Goal: Information Seeking & Learning: Find contact information

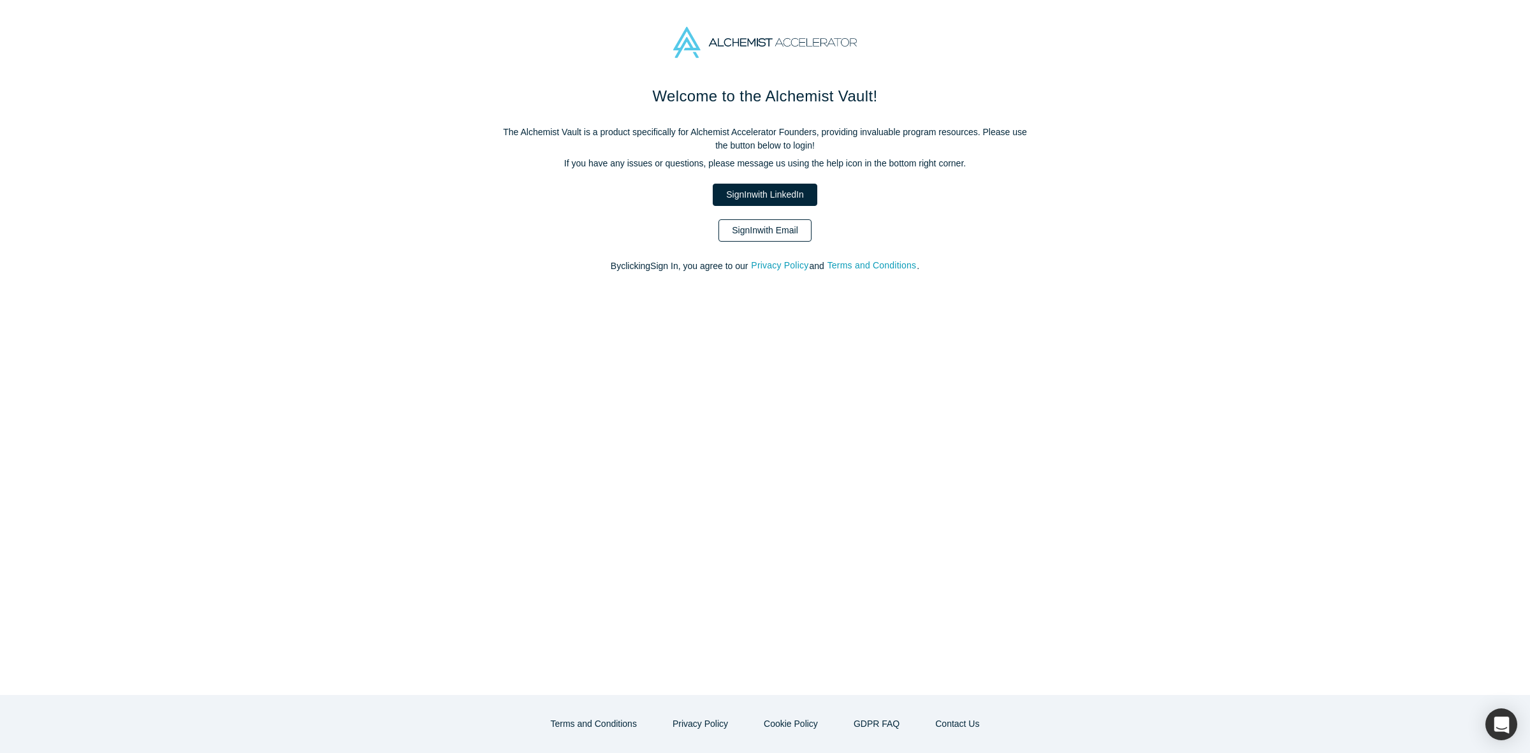
click at [746, 233] on link "Sign In with Email" at bounding box center [764, 230] width 93 height 22
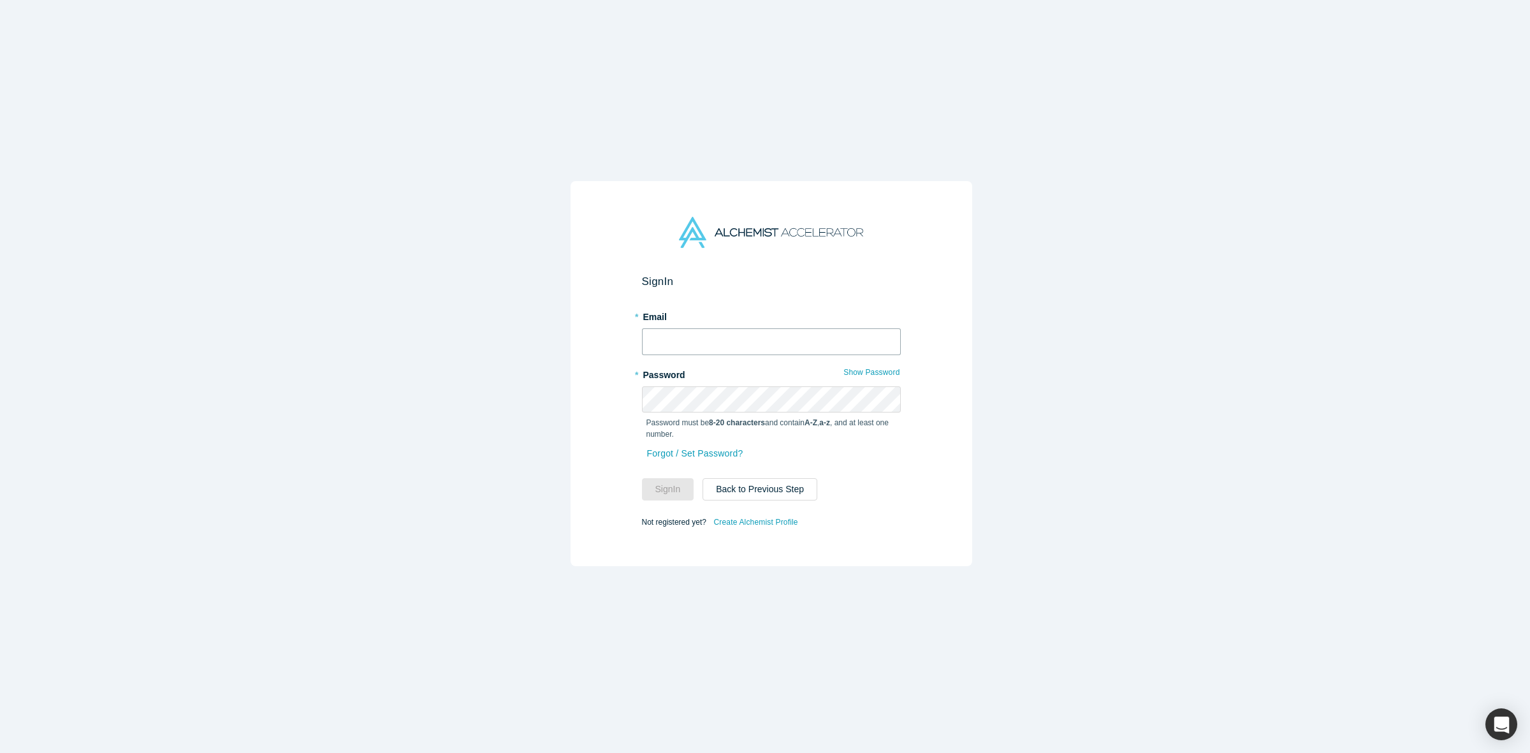
type input "anna@alchemistaccelerator.com"
click at [677, 486] on button "Sign In" at bounding box center [668, 489] width 52 height 22
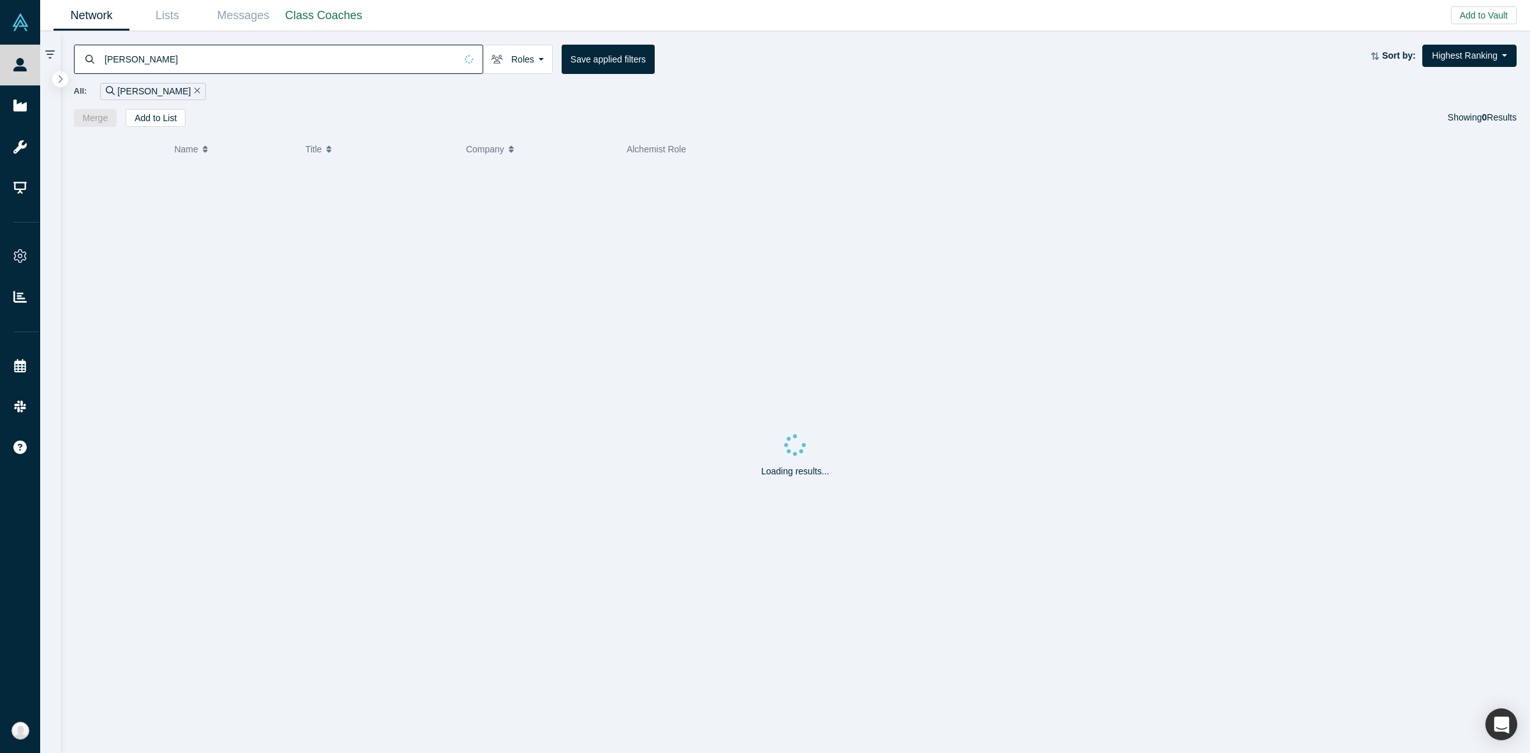
click at [356, 72] on input "alexander eugene" at bounding box center [279, 59] width 353 height 30
paste input "Novikov"
type input "Novikov"
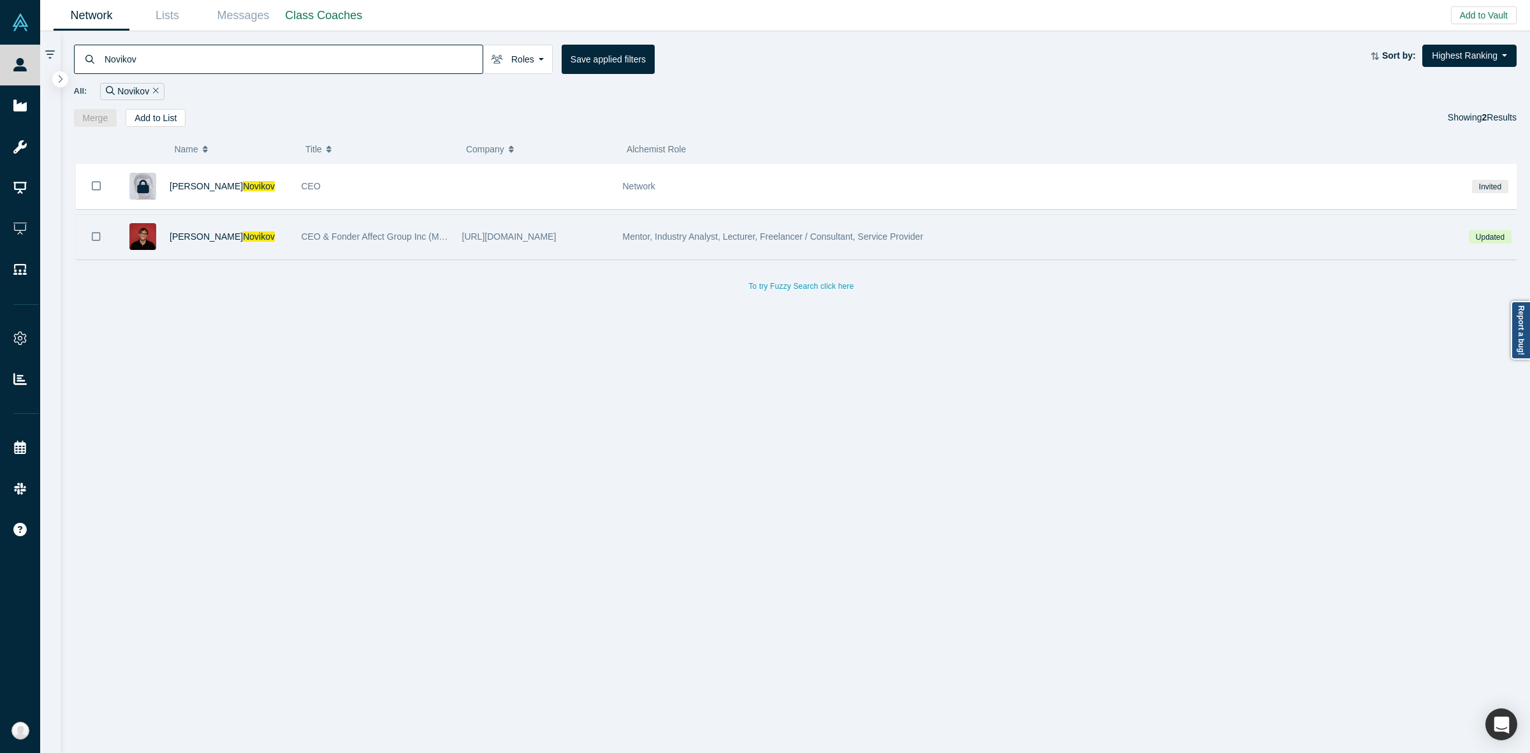
click at [425, 236] on span "CEO & Fonder Affect Group Inc (Meta & Google ads agency)." at bounding box center [424, 236] width 244 height 10
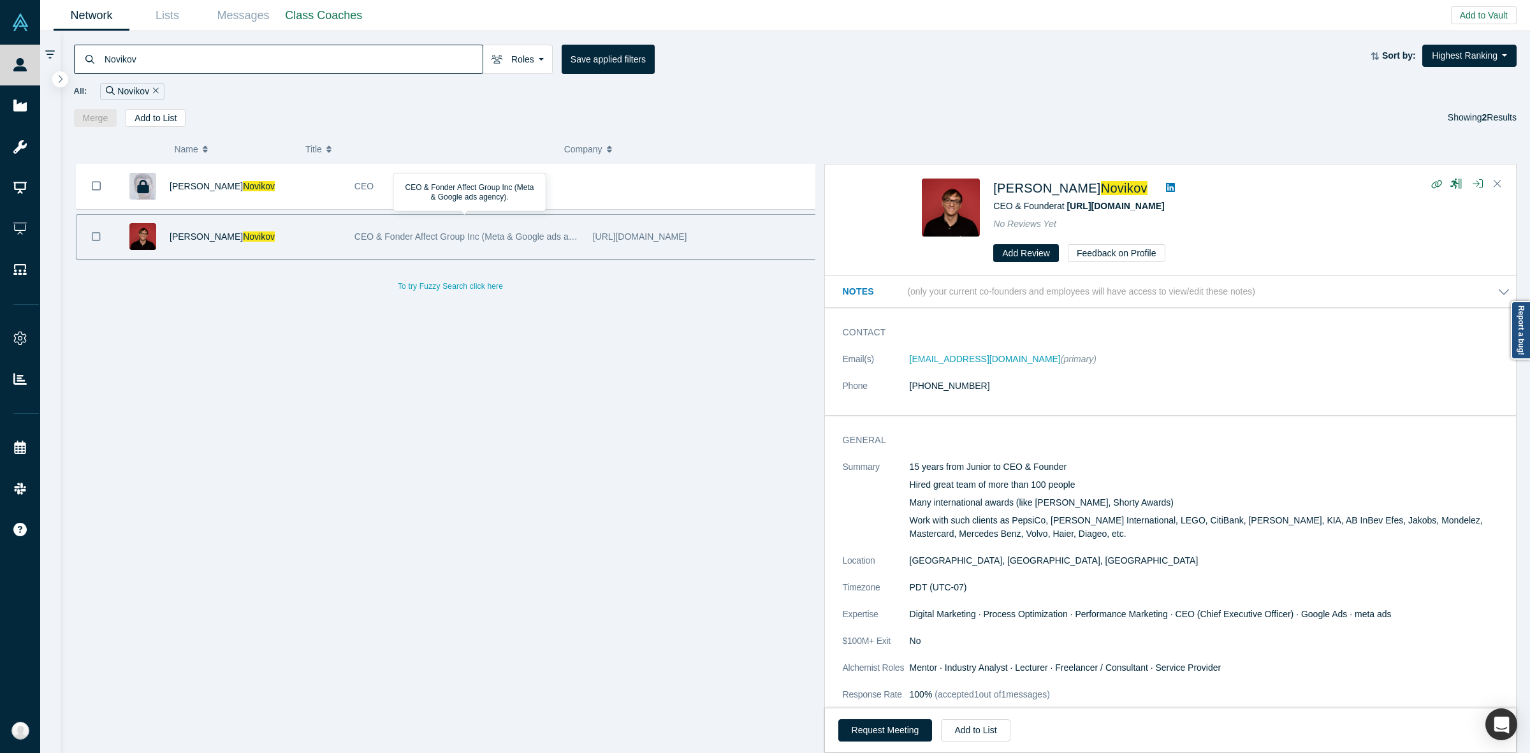
click at [1040, 368] on dl "Email(s) [PERSON_NAME][EMAIL_ADDRESS][DOMAIN_NAME] (primary) Phone [PHONE_NUMBE…" at bounding box center [1176, 380] width 667 height 54
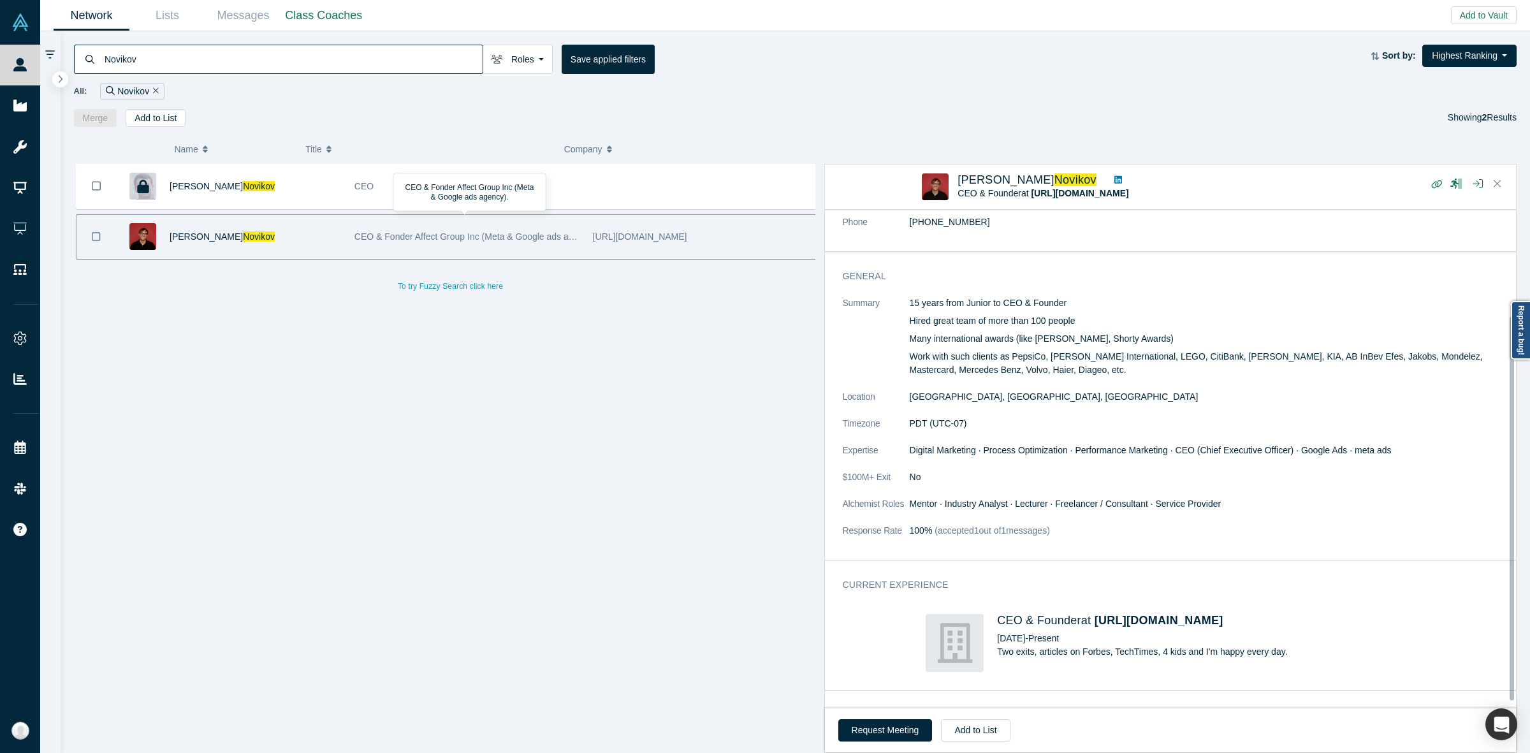
scroll to position [131, 0]
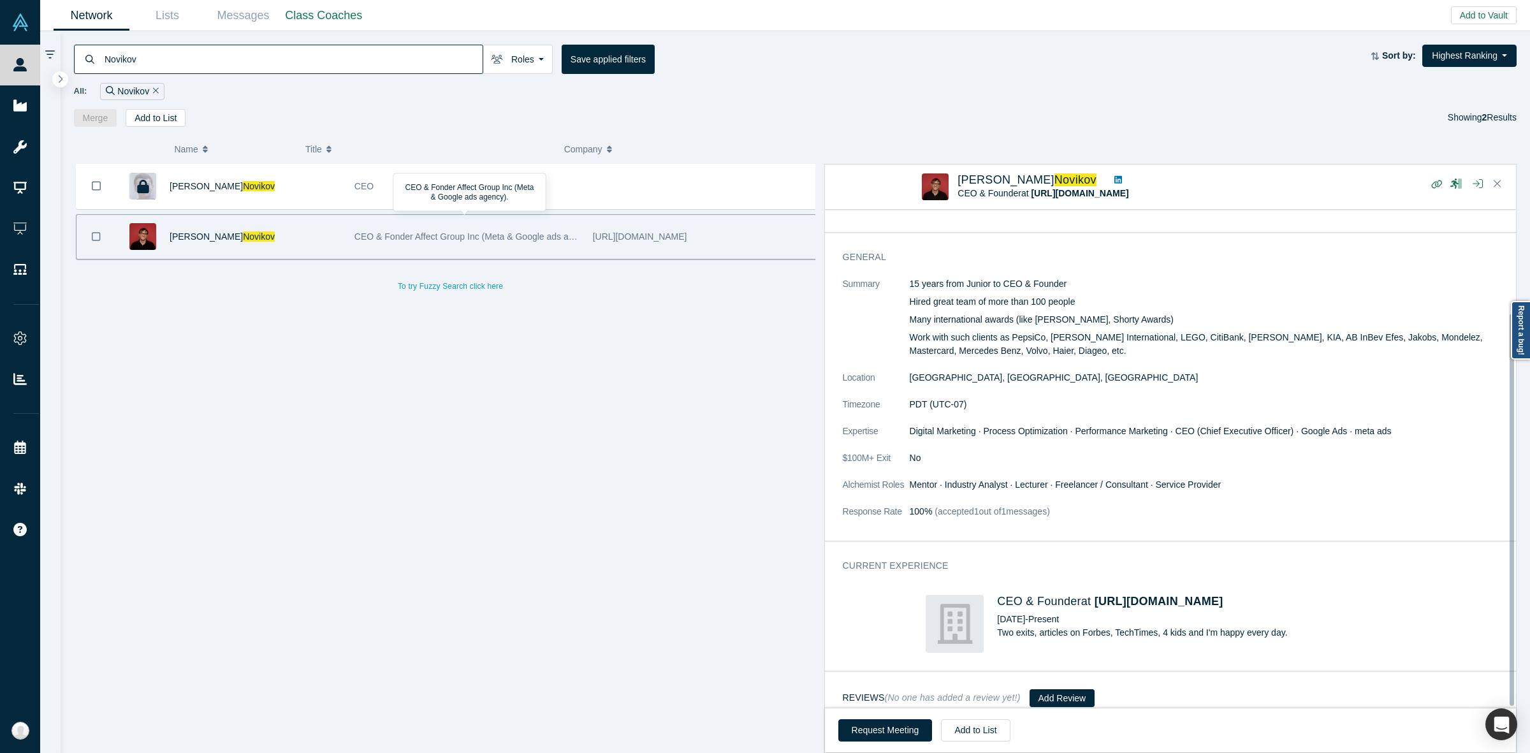
click at [1001, 451] on dd "No" at bounding box center [1210, 457] width 600 height 13
click at [1254, 520] on div "General Summary 15 years from Junior to CEO & Founder Hired great team of more …" at bounding box center [1176, 391] width 703 height 299
click at [929, 506] on span "100%" at bounding box center [921, 511] width 23 height 10
click at [1226, 505] on dd "100% (accepted 1 out of 1 messages)" at bounding box center [1210, 511] width 600 height 13
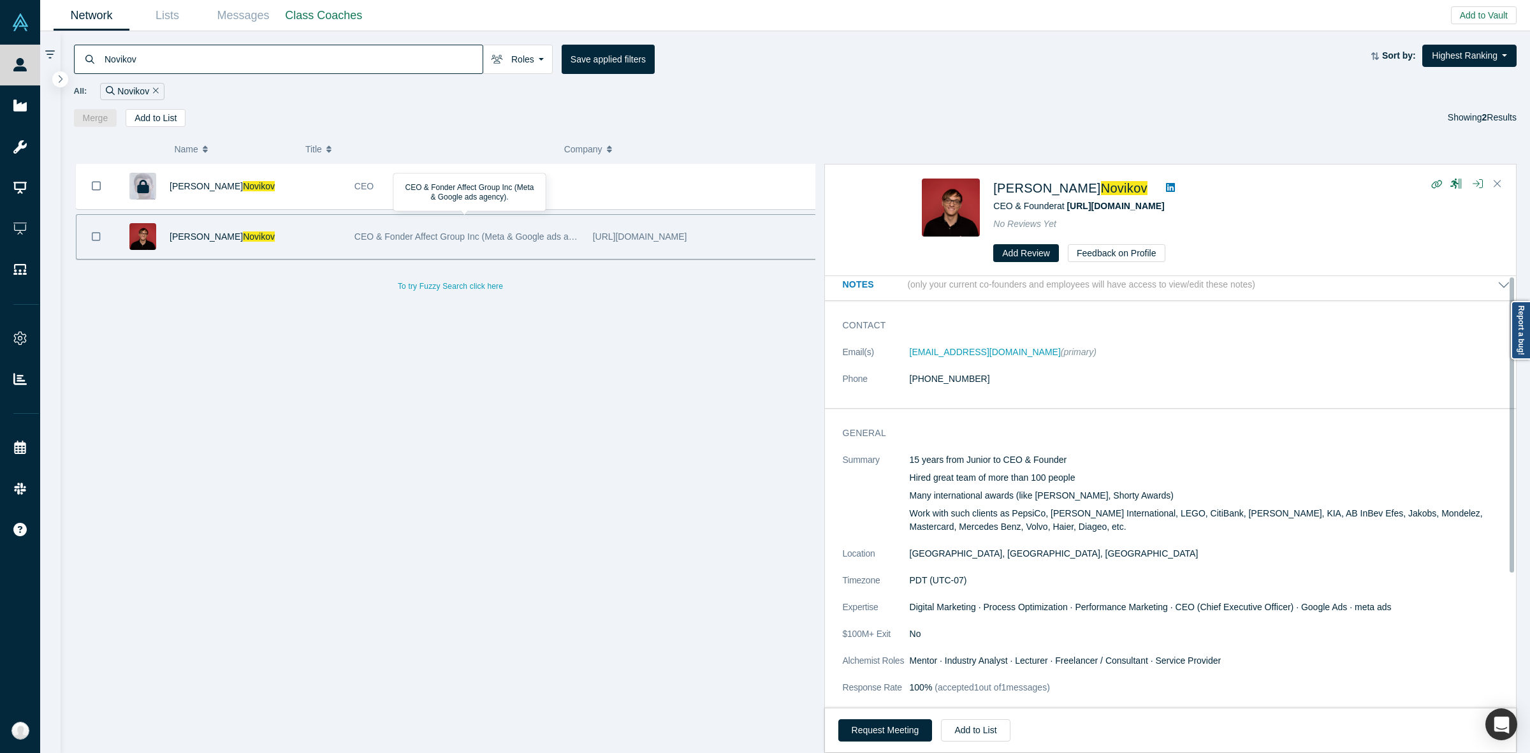
scroll to position [0, 0]
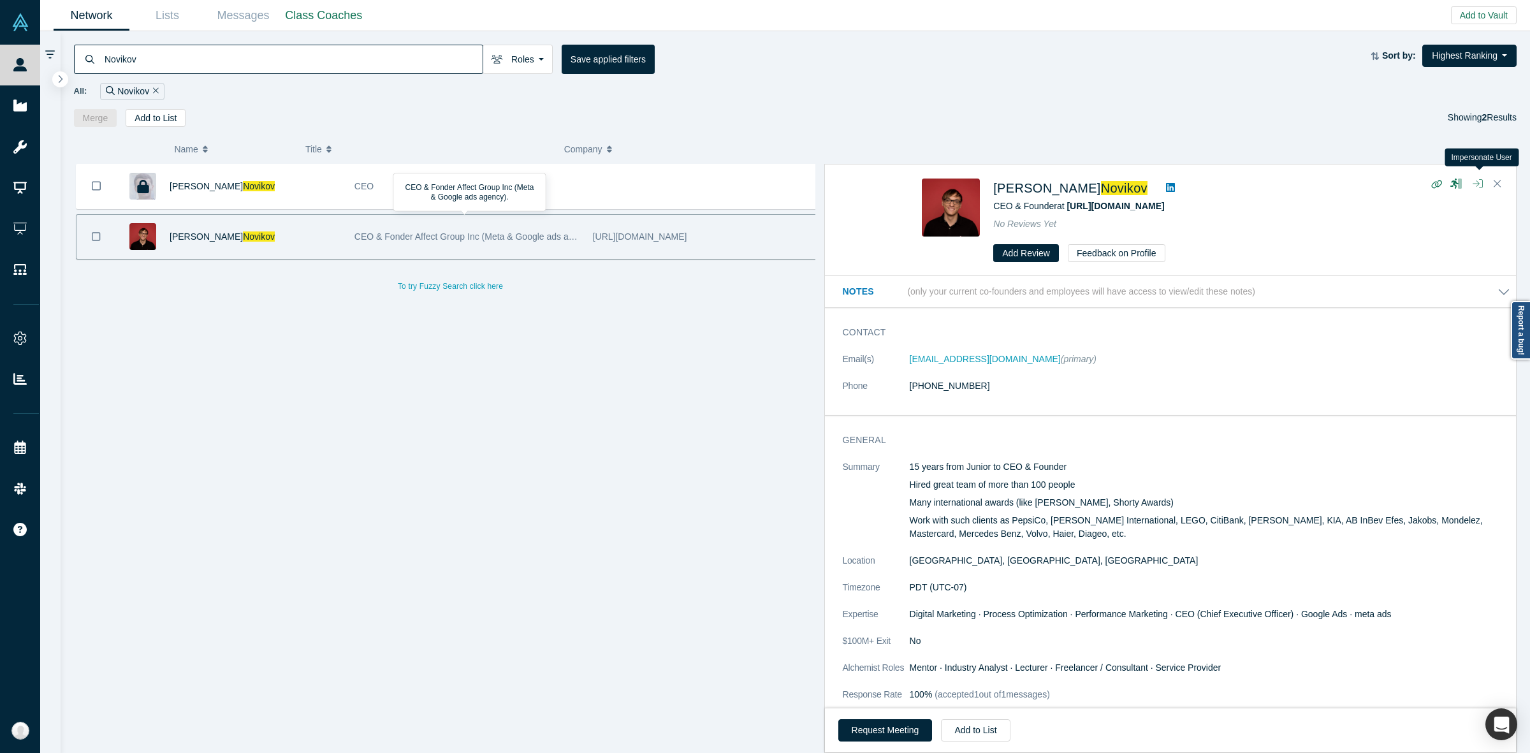
click at [1482, 186] on icon "button" at bounding box center [1478, 183] width 10 height 9
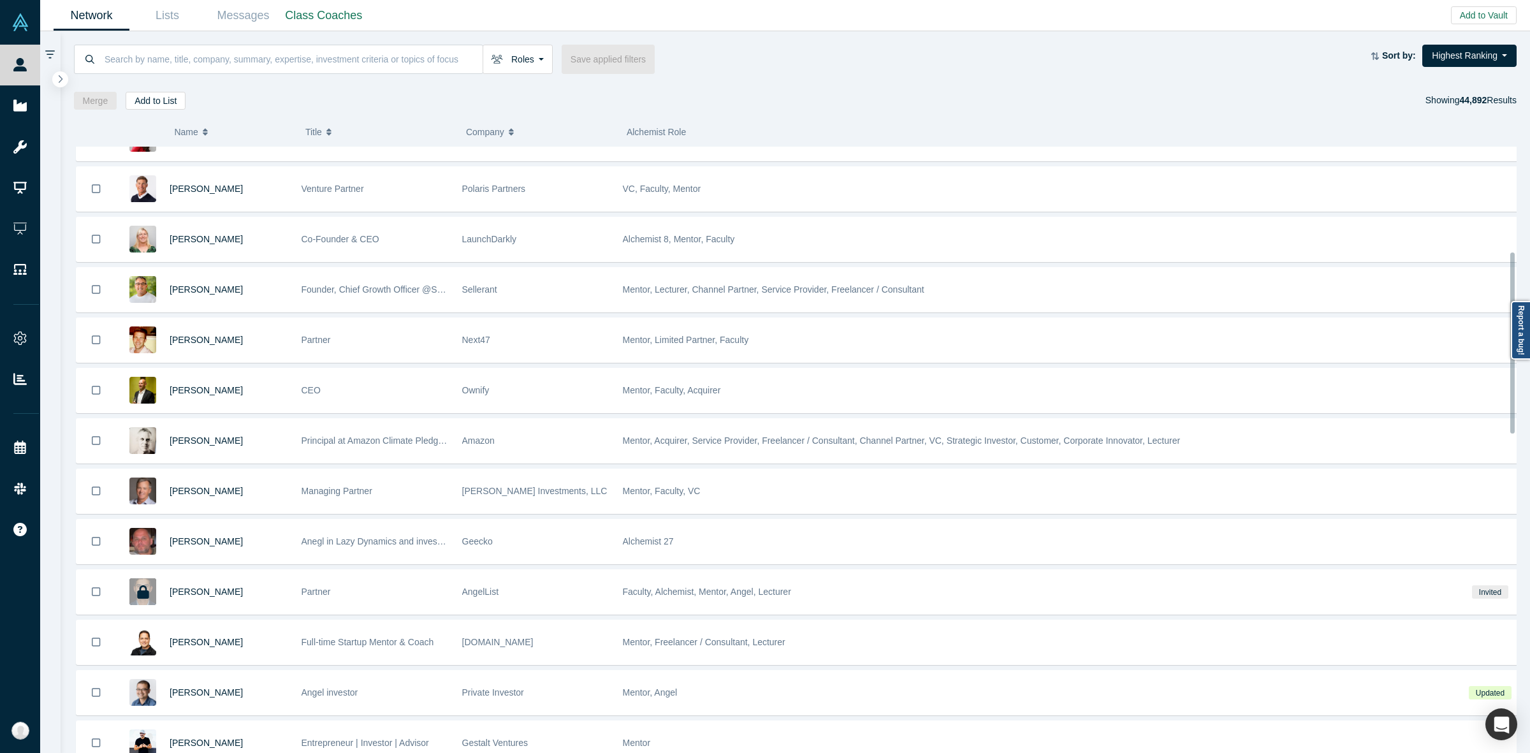
scroll to position [349, 0]
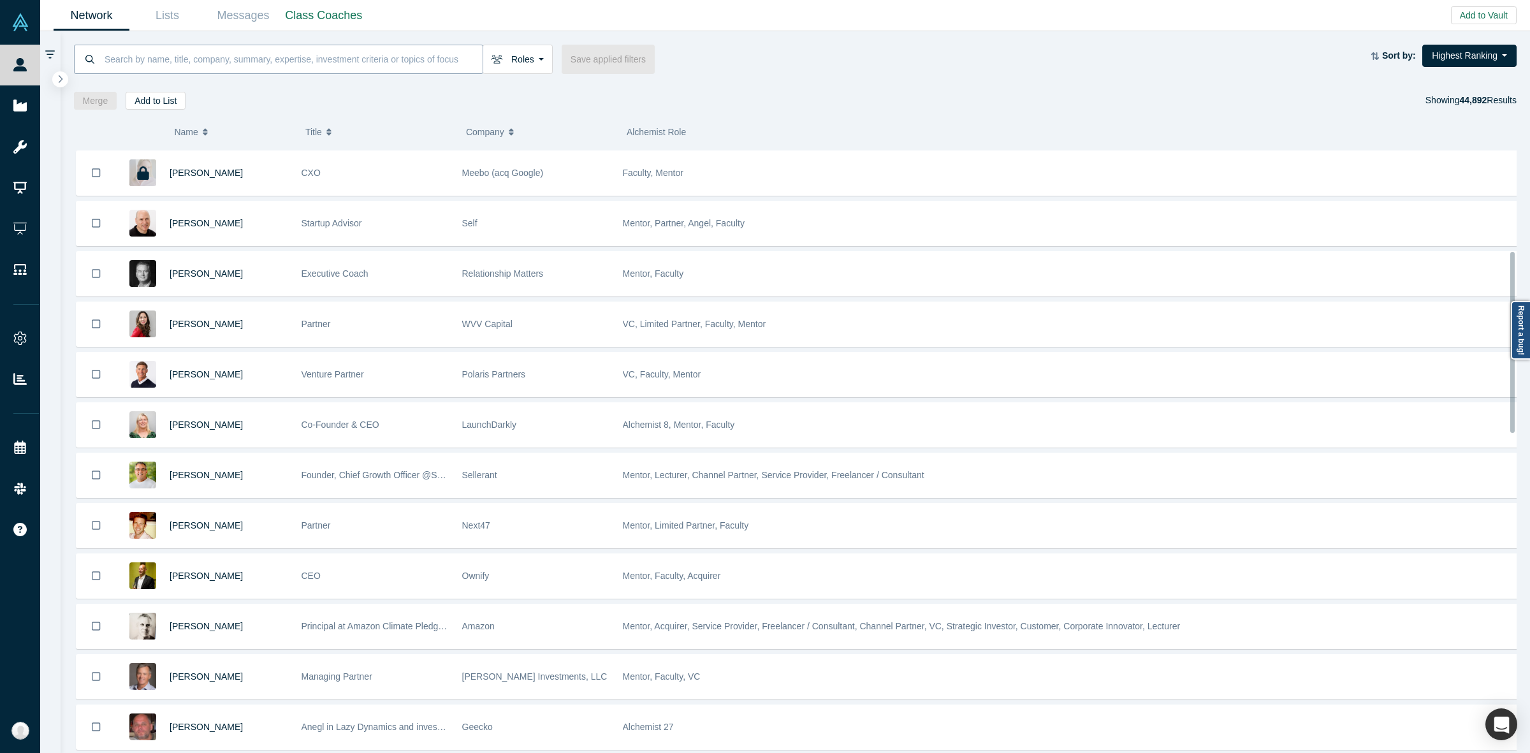
click at [271, 68] on input at bounding box center [292, 59] width 379 height 30
click at [272, 74] on div at bounding box center [795, 78] width 1443 height 9
click at [272, 70] on input at bounding box center [292, 59] width 379 height 30
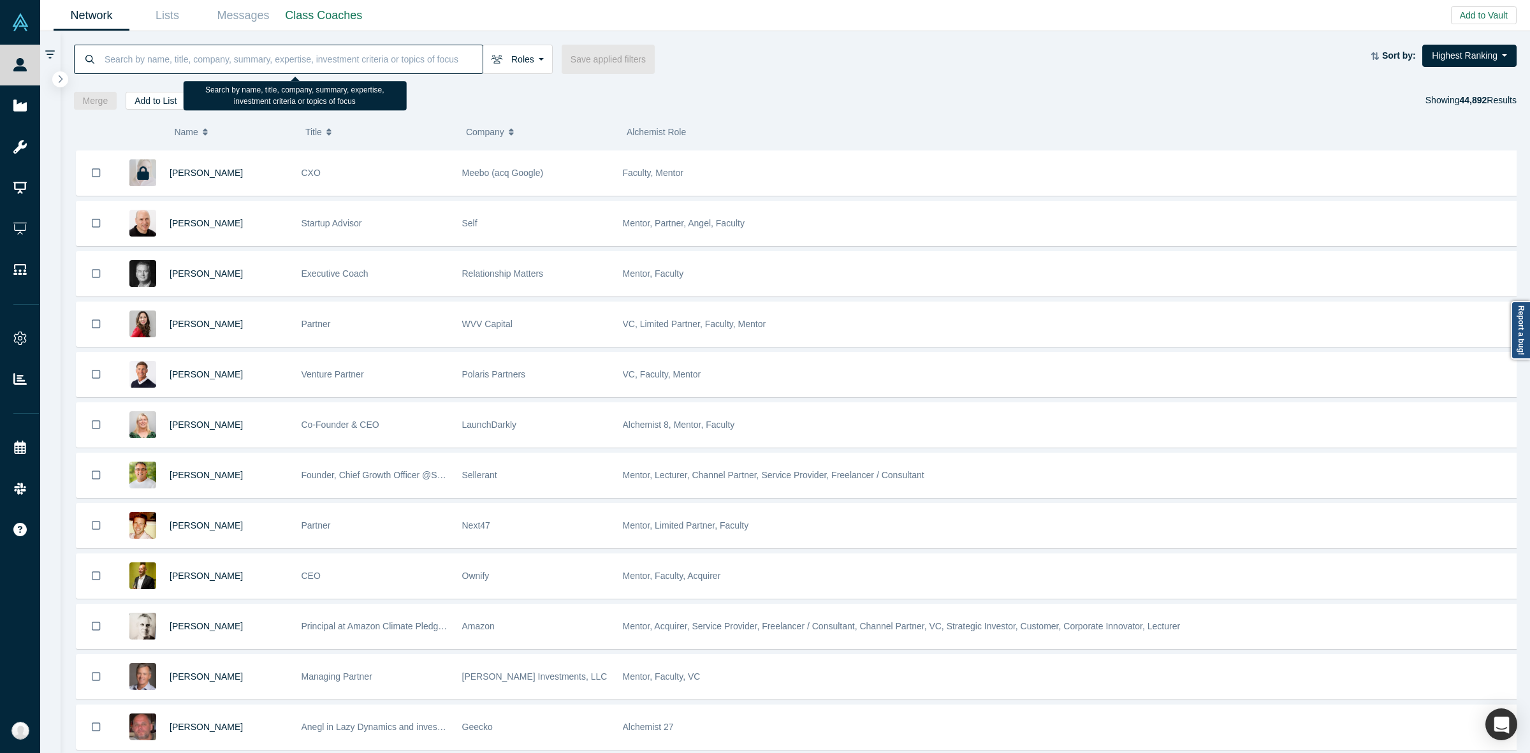
paste input "[PERSON_NAME]"
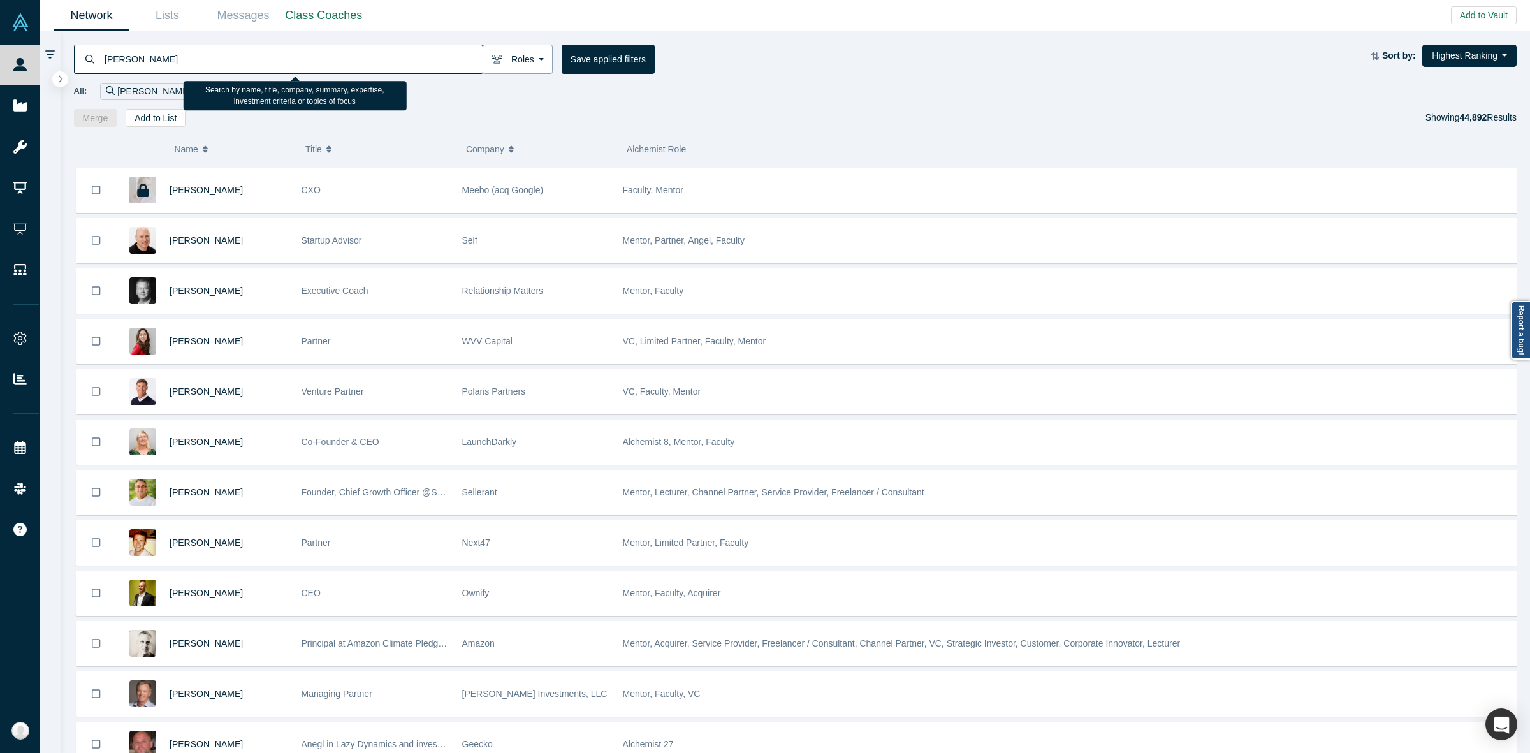
type input "[PERSON_NAME]"
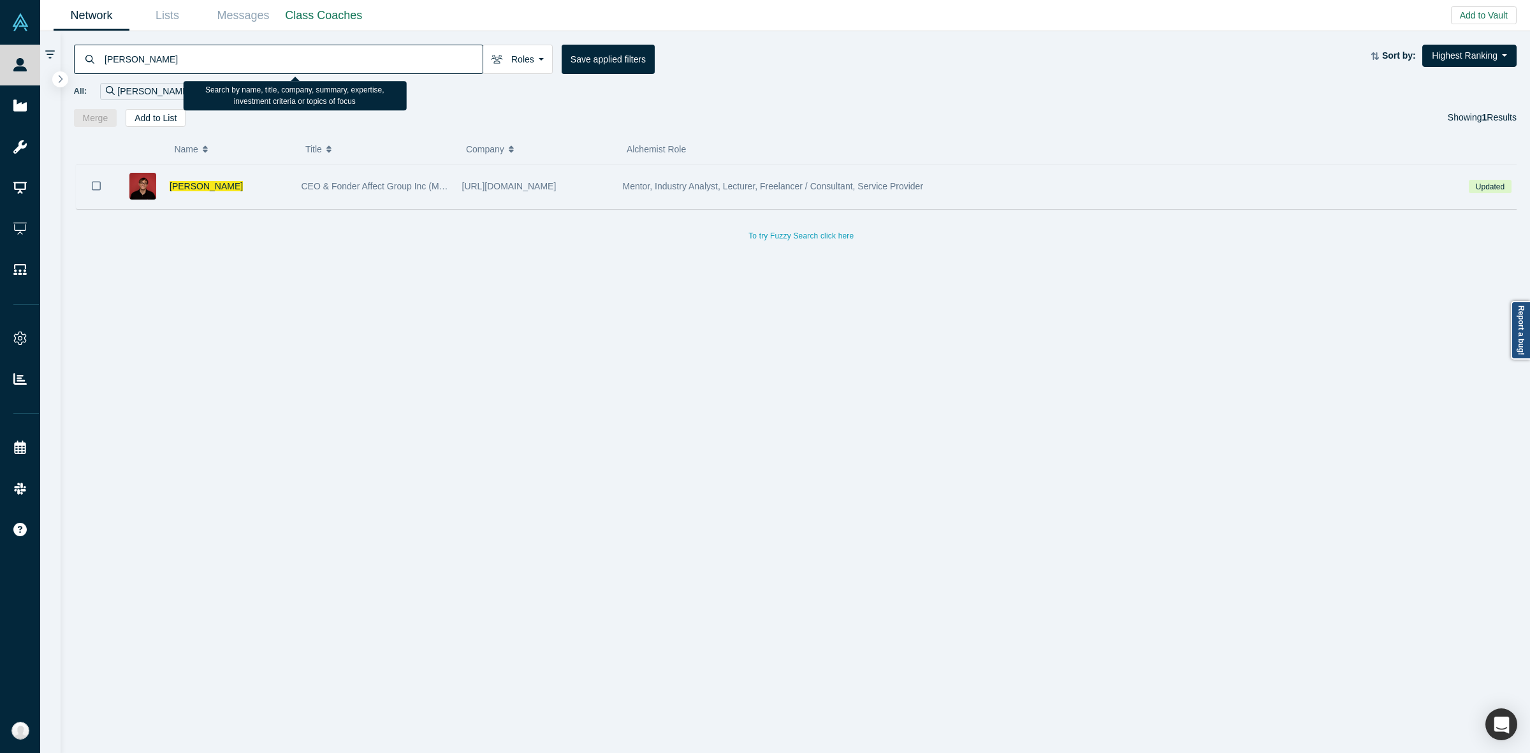
click at [464, 202] on div "[URL][DOMAIN_NAME]" at bounding box center [535, 186] width 147 height 44
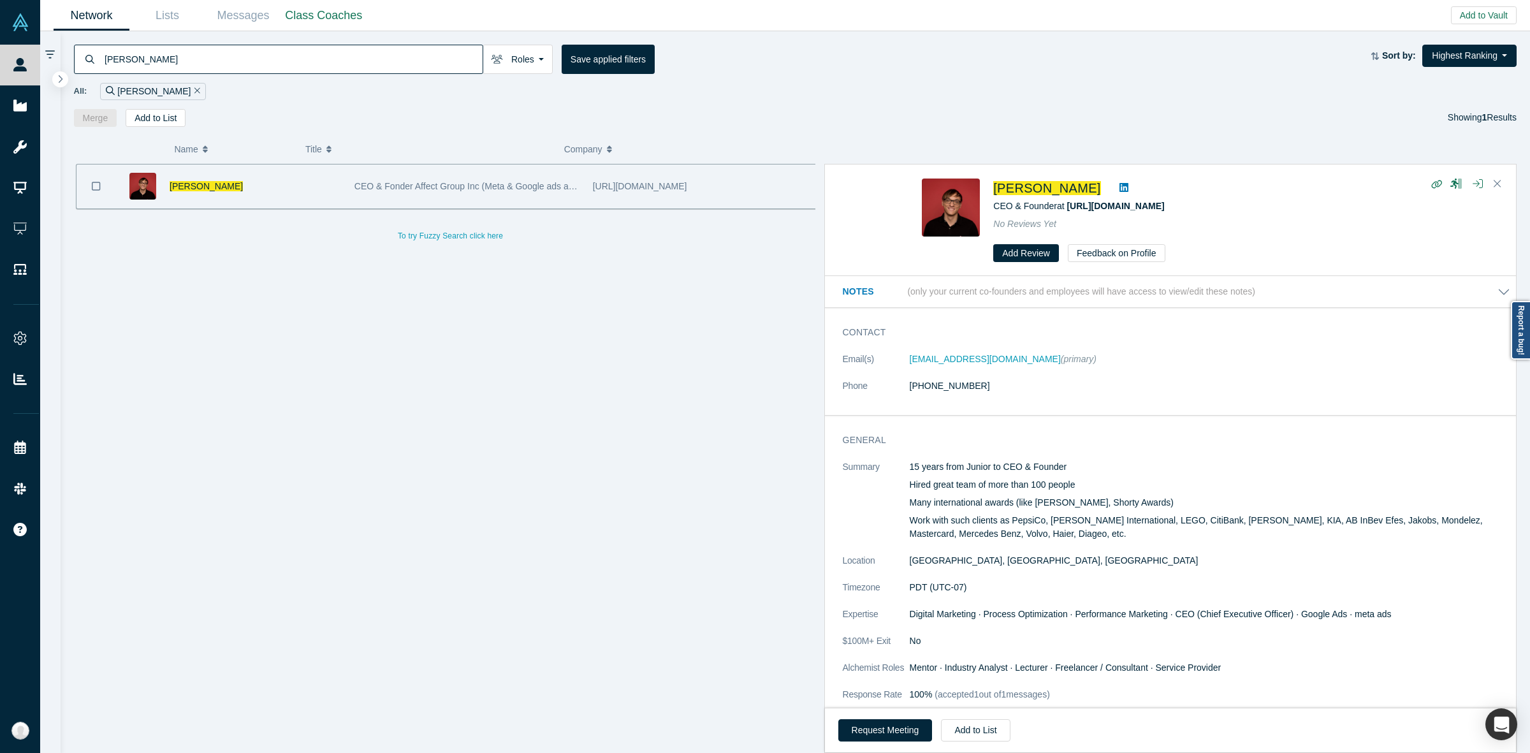
click at [1161, 412] on div "Contact Email(s) [PERSON_NAME][EMAIL_ADDRESS][DOMAIN_NAME] (primary) Phone [PHO…" at bounding box center [1176, 366] width 703 height 98
click at [1108, 394] on dl "Email(s) [PERSON_NAME][EMAIL_ADDRESS][DOMAIN_NAME] (primary) Phone [PHONE_NUMBE…" at bounding box center [1176, 380] width 667 height 54
click at [1100, 398] on dl "Email(s) [PERSON_NAME][EMAIL_ADDRESS][DOMAIN_NAME] (primary) Phone [PHONE_NUMBE…" at bounding box center [1176, 380] width 667 height 54
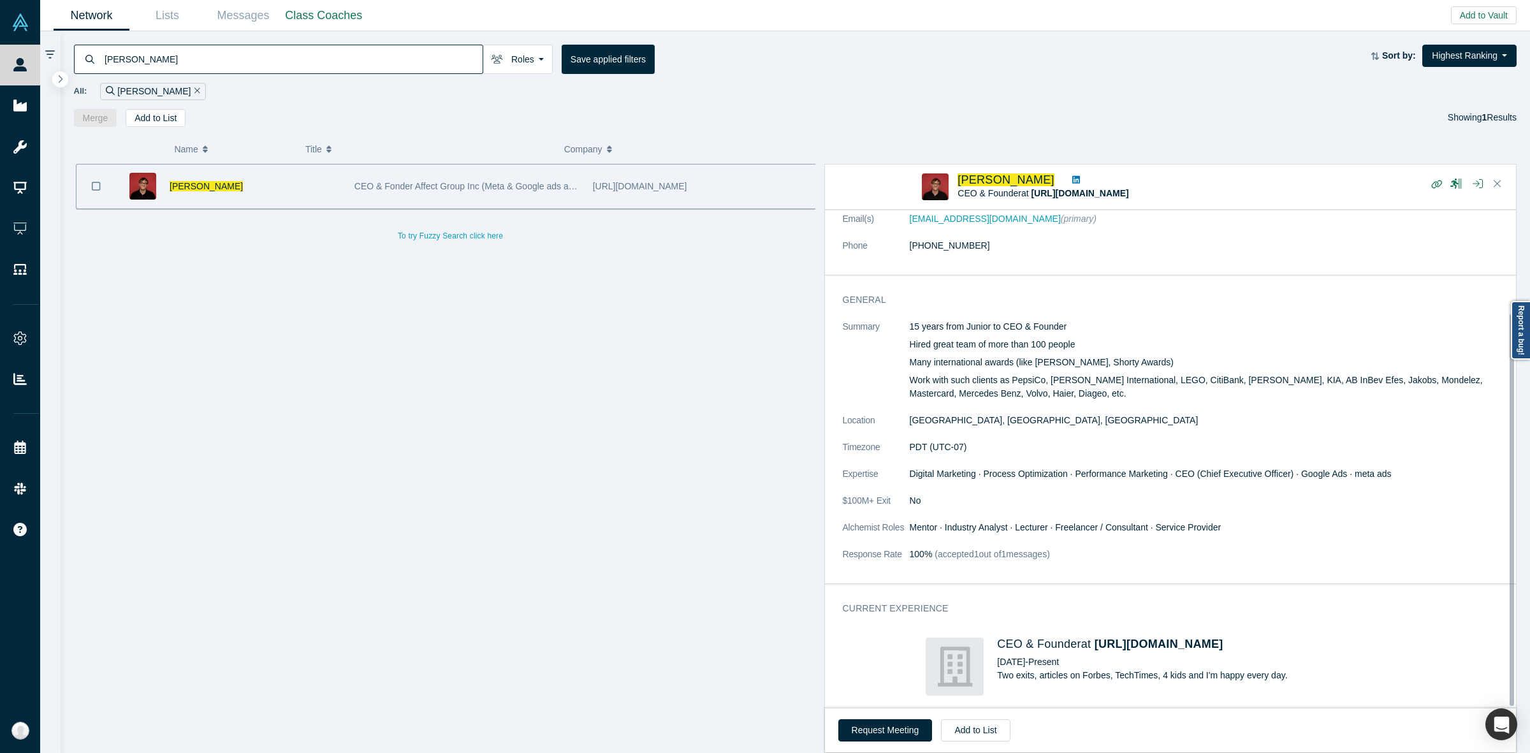
scroll to position [131, 0]
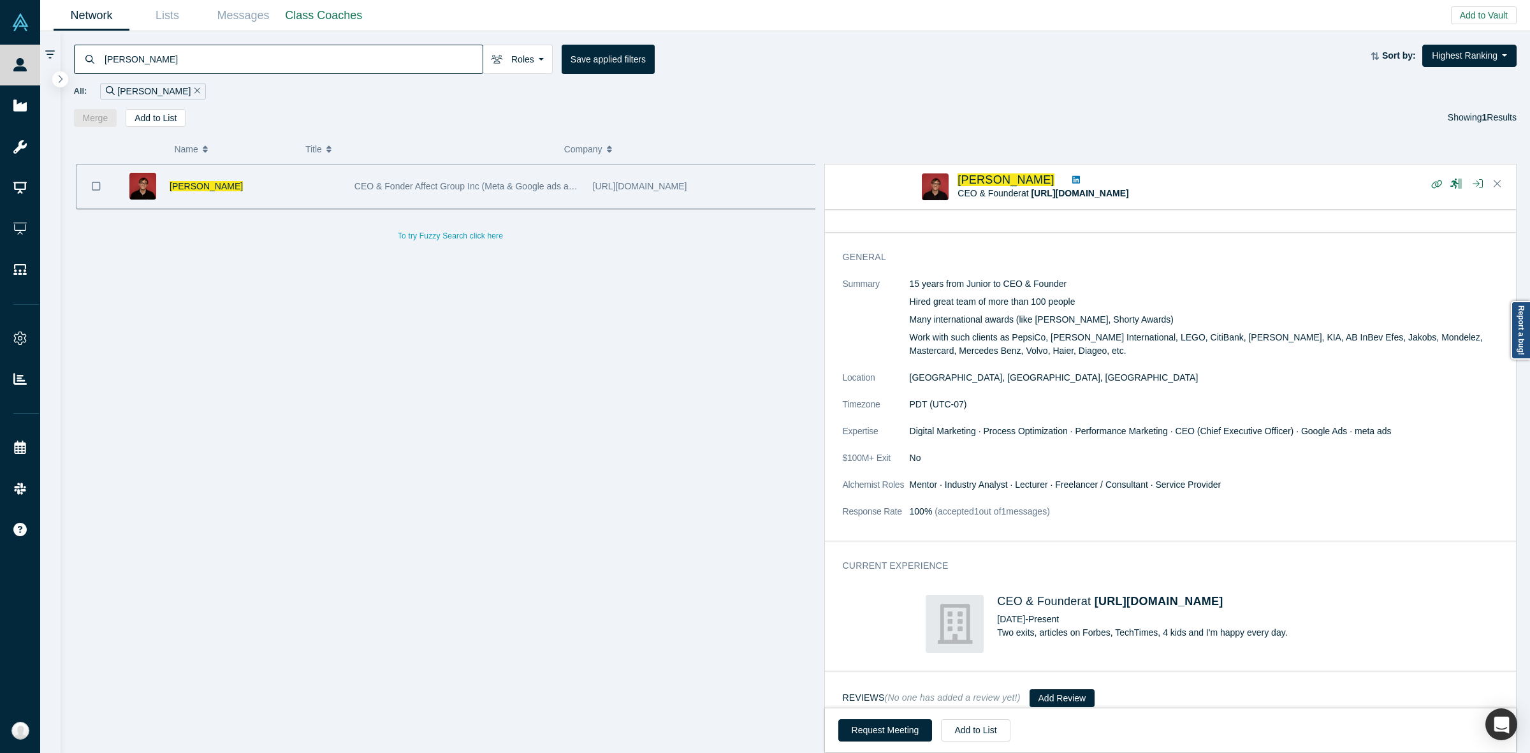
drag, startPoint x: 953, startPoint y: 174, endPoint x: 1042, endPoint y: 166, distance: 89.6
click at [1042, 166] on div "[PERSON_NAME] CEO & Founder at [URL][DOMAIN_NAME] No Reviews Yet" at bounding box center [1170, 187] width 691 height 45
copy span "[PERSON_NAME]"
click at [147, 53] on input "[PERSON_NAME]" at bounding box center [292, 59] width 379 height 30
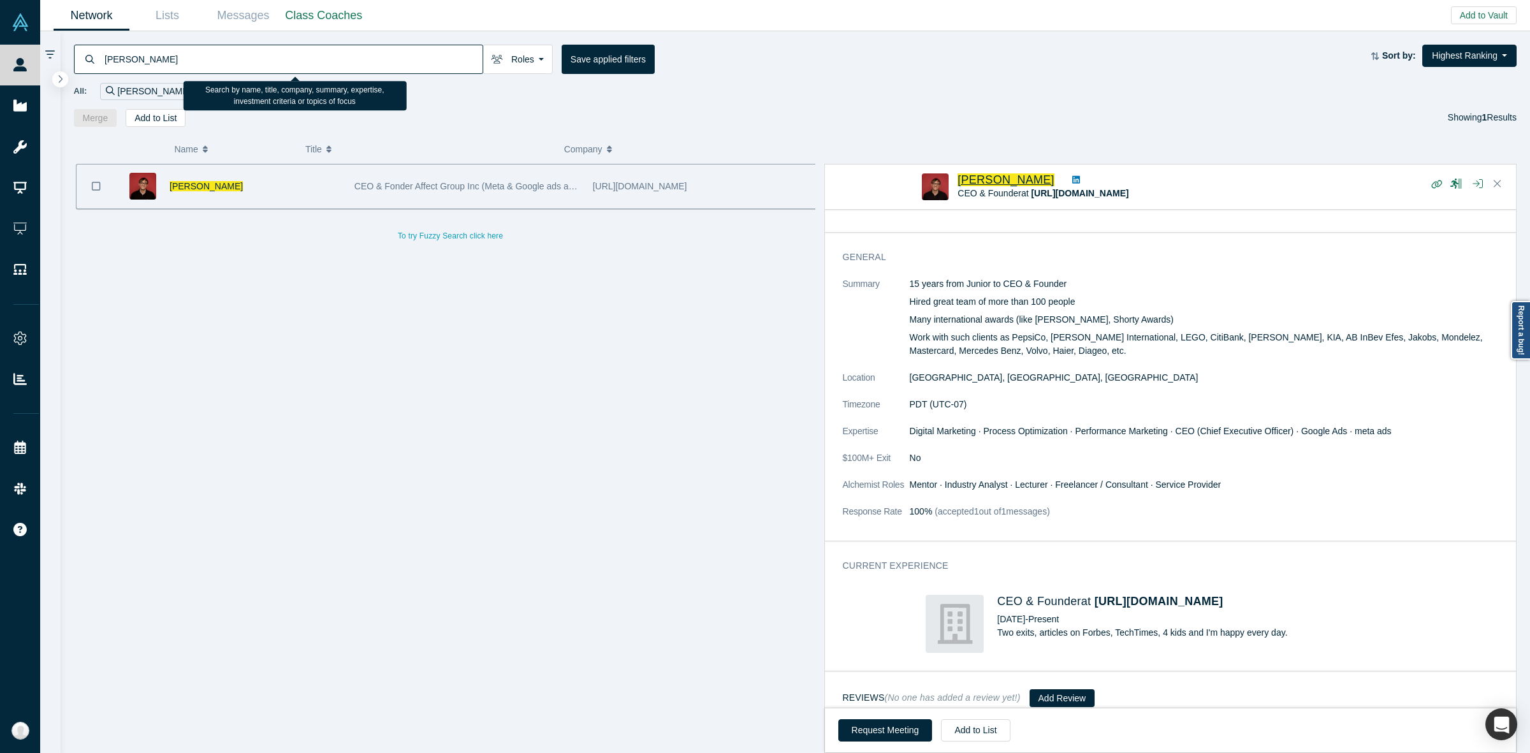
click at [1005, 183] on span "[PERSON_NAME]" at bounding box center [1005, 179] width 97 height 13
click at [294, 61] on input "[PERSON_NAME]" at bounding box center [292, 59] width 379 height 30
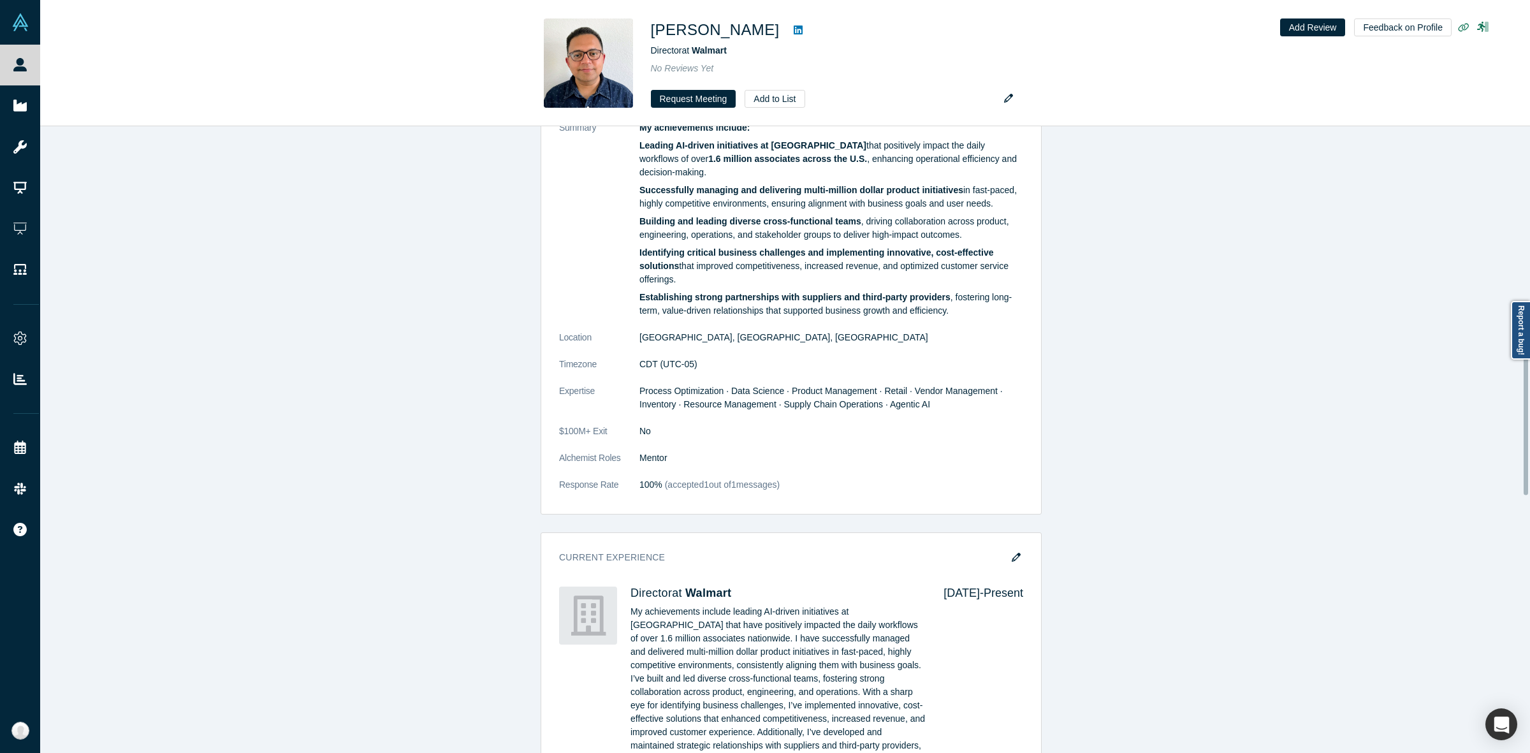
scroll to position [625, 0]
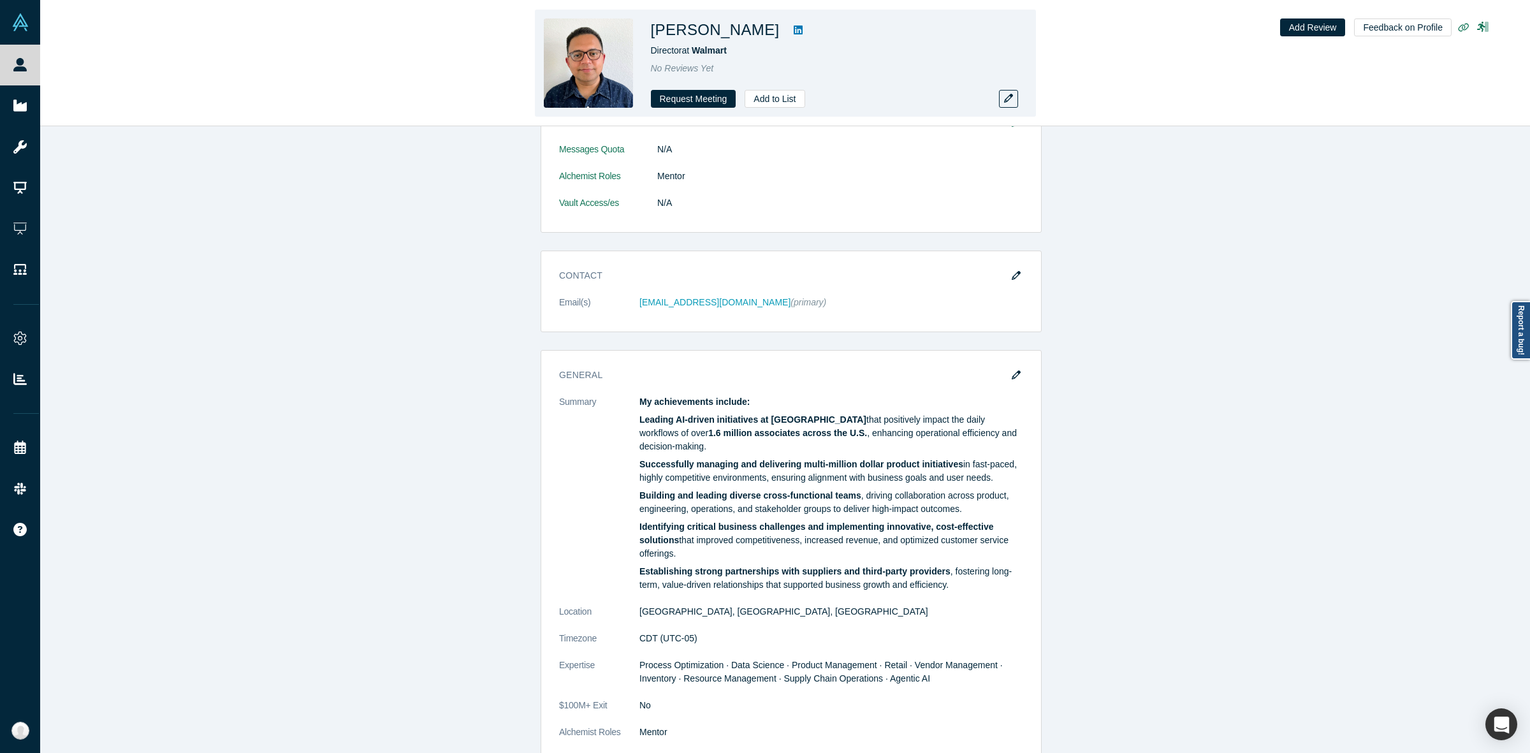
click at [750, 31] on h1 "Sandeep Mahajan" at bounding box center [715, 29] width 129 height 23
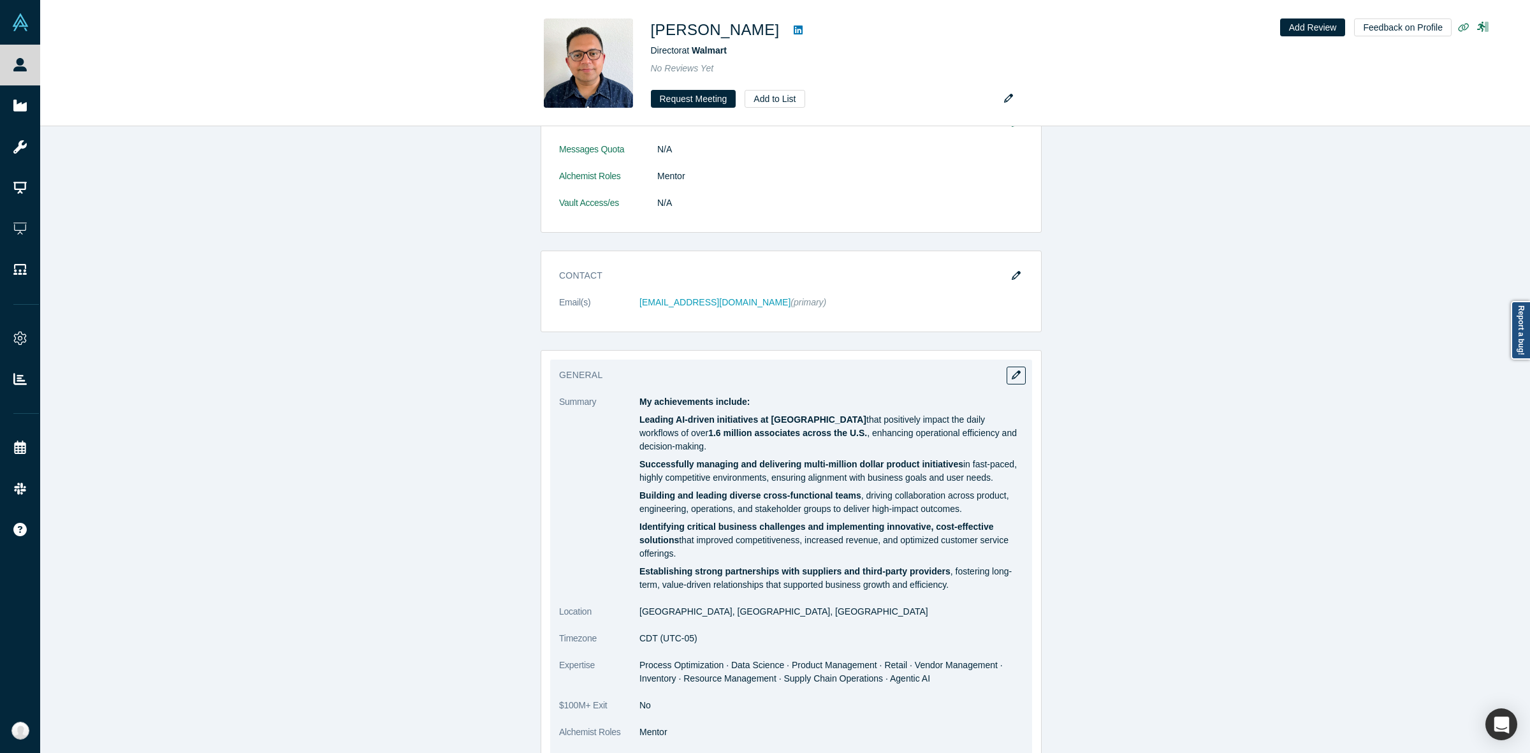
copy h1 "Mahajan"
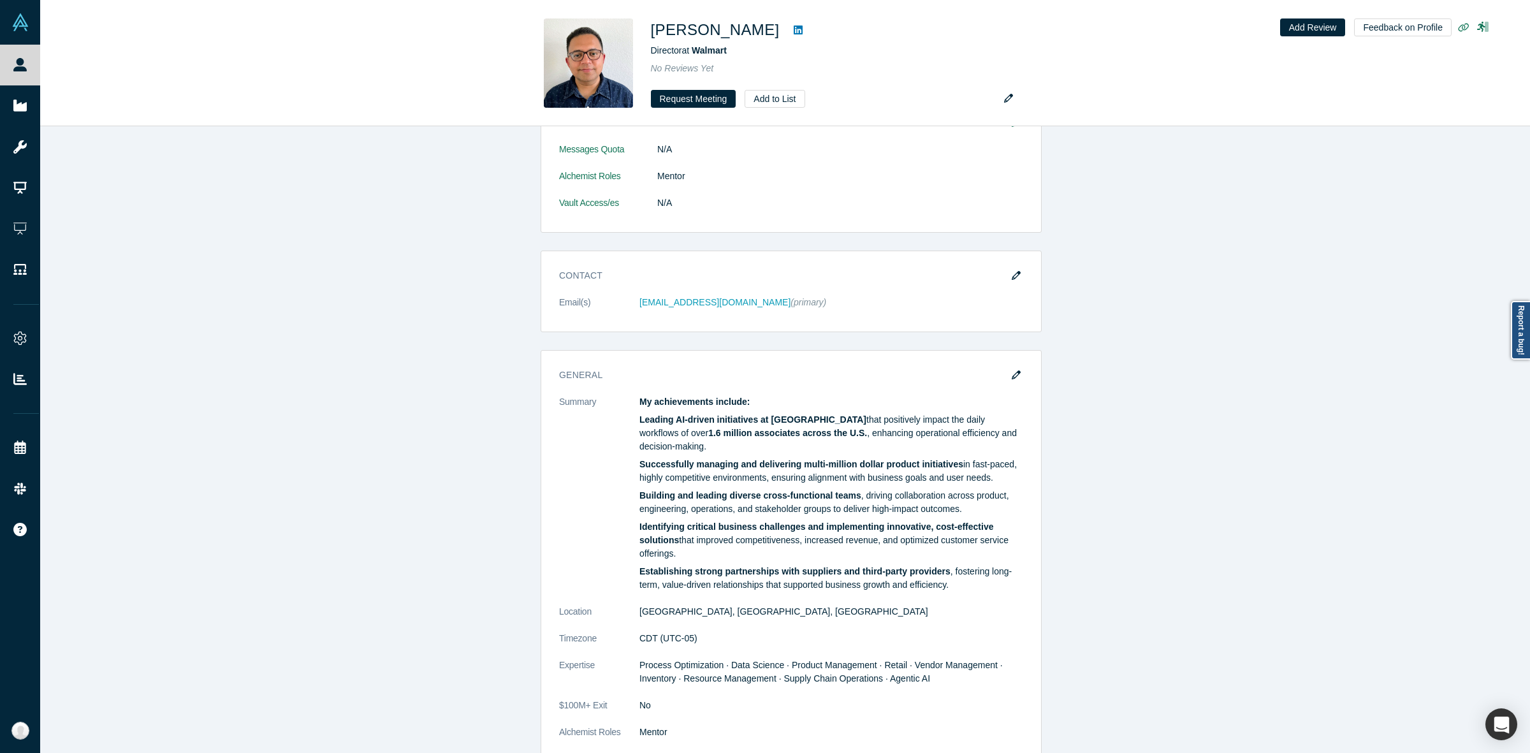
drag, startPoint x: 224, startPoint y: 337, endPoint x: 269, endPoint y: 323, distance: 46.6
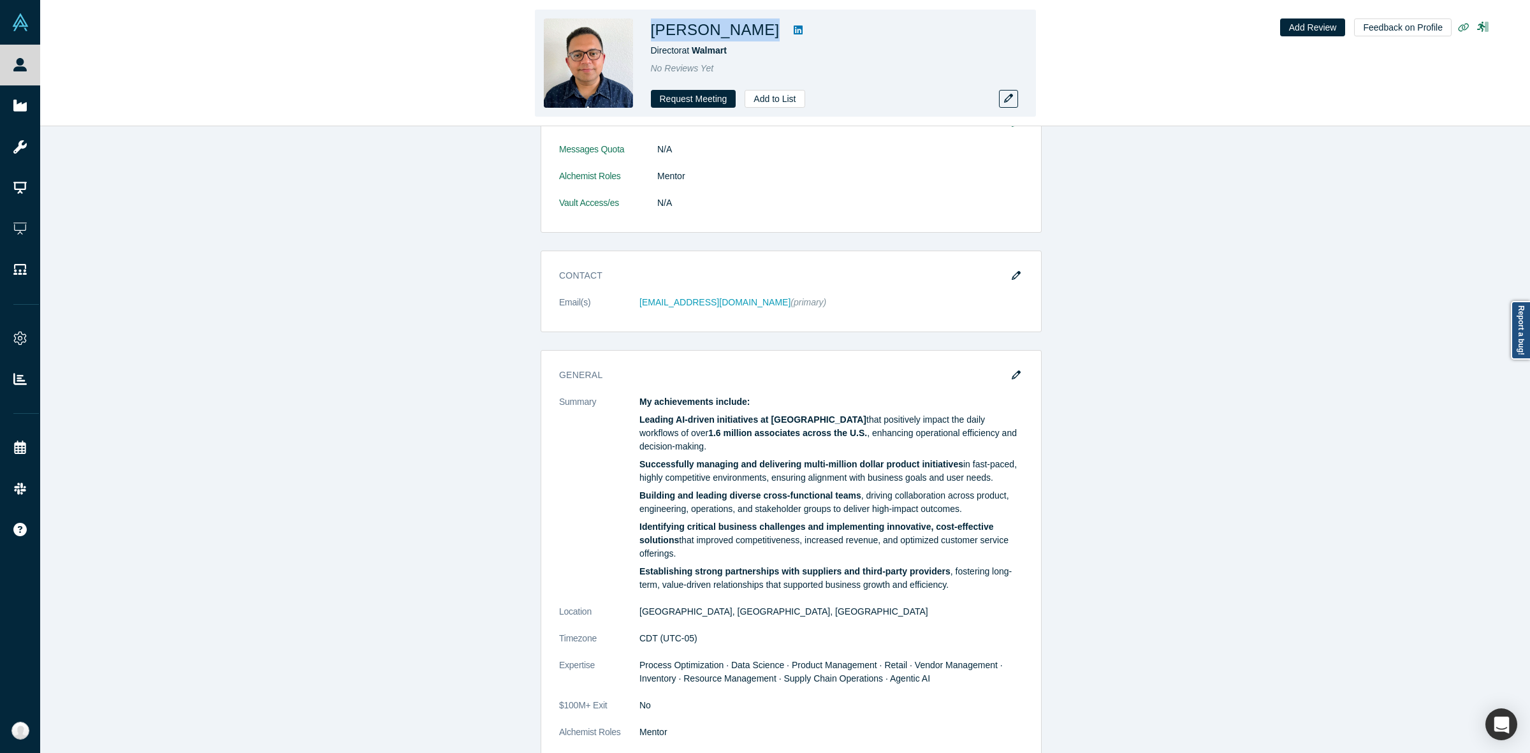
drag, startPoint x: 645, startPoint y: 24, endPoint x: 778, endPoint y: 21, distance: 133.3
click at [778, 21] on div "Sandeep Mahajan Director at Walmart No Reviews Yet Request Meeting Add to List" at bounding box center [785, 63] width 501 height 107
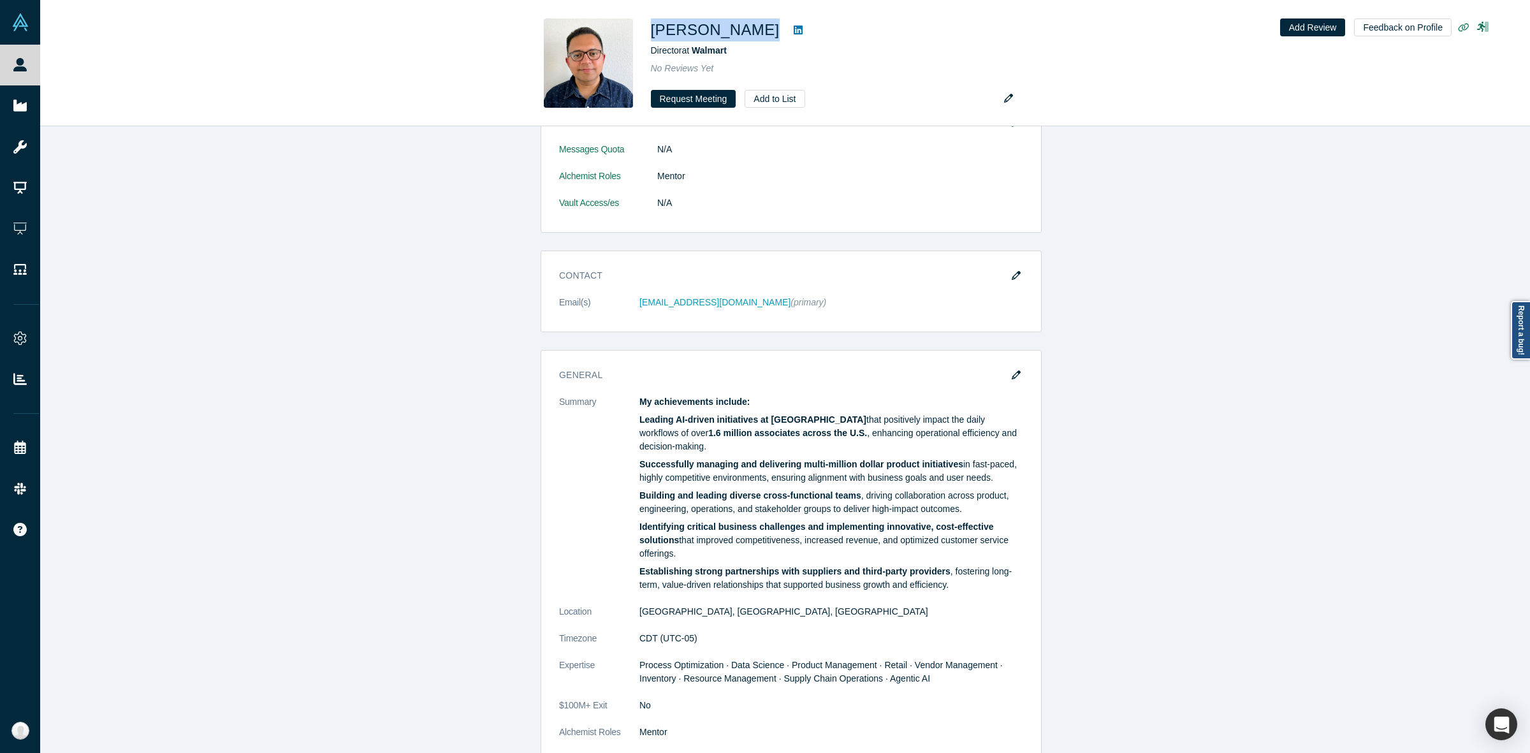
copy div "Sandeep Mahajan"
